Goal: Task Accomplishment & Management: Use online tool/utility

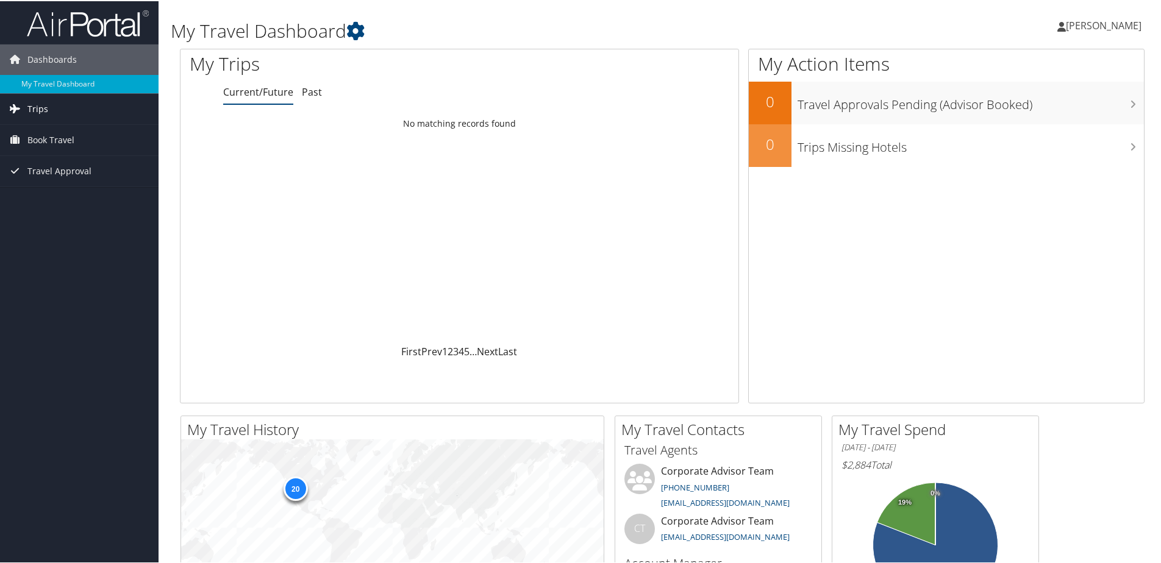
click at [41, 109] on span "Trips" at bounding box center [37, 108] width 21 height 30
click at [57, 133] on link "Current/Future Trips" at bounding box center [79, 132] width 159 height 18
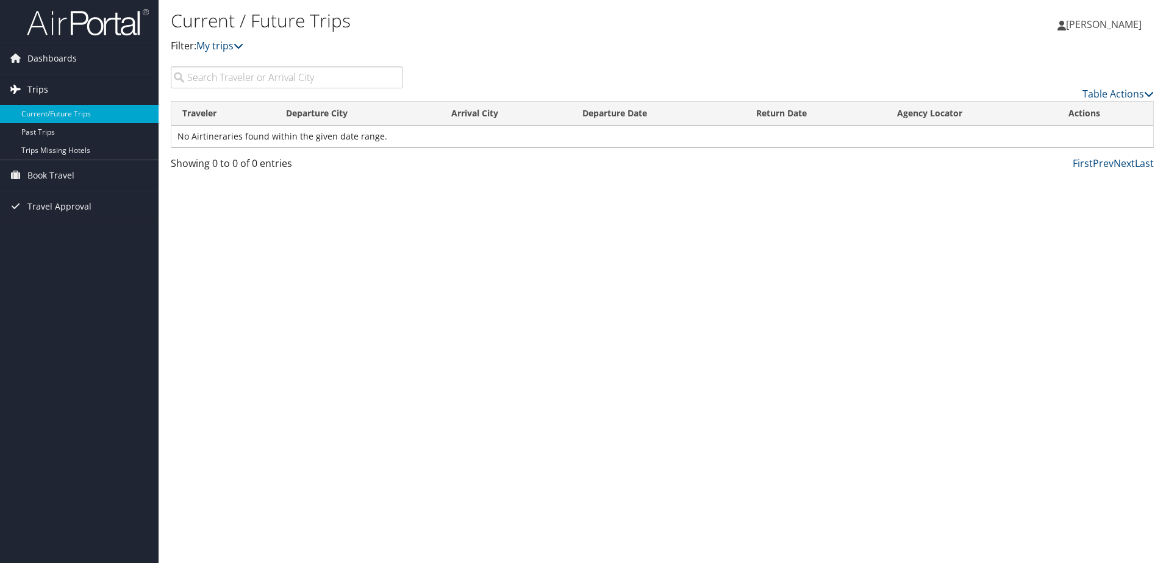
click at [41, 89] on span "Trips" at bounding box center [37, 89] width 21 height 30
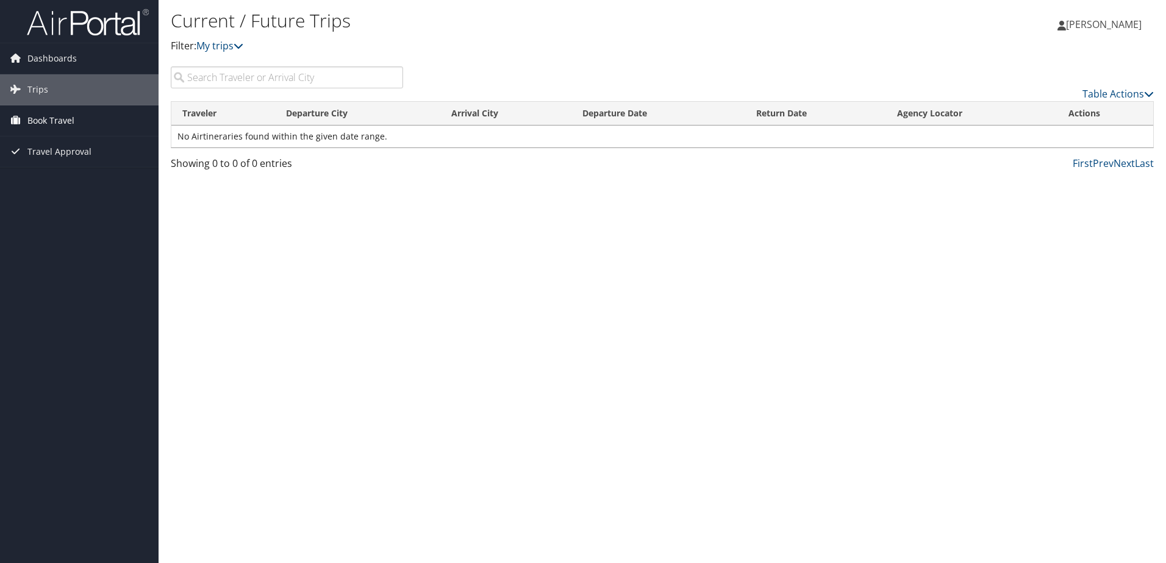
click at [51, 117] on span "Book Travel" at bounding box center [50, 120] width 47 height 30
click at [68, 183] on link "Book/Manage Online Trips" at bounding box center [79, 182] width 159 height 18
